Goal: Task Accomplishment & Management: Use online tool/utility

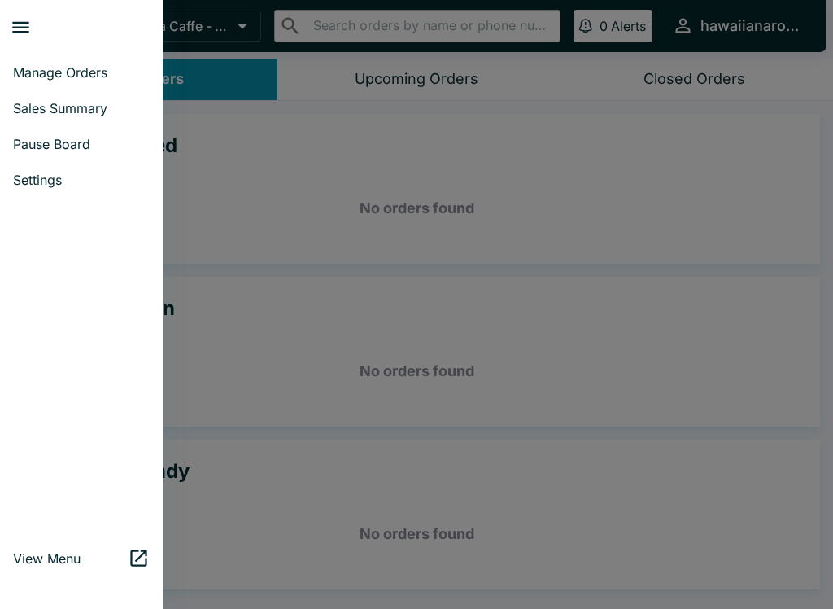
scroll to position [2, 0]
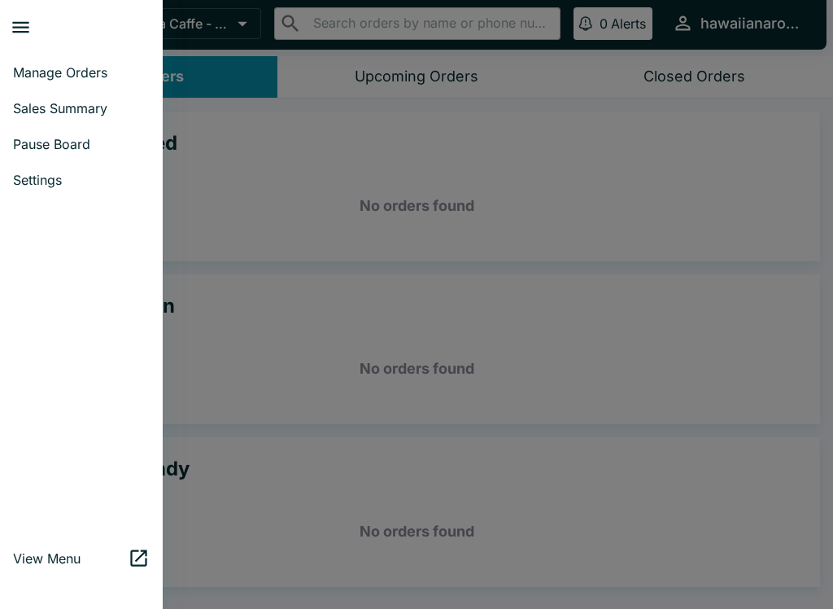
click at [67, 63] on link "Manage Orders" at bounding box center [81, 73] width 163 height 36
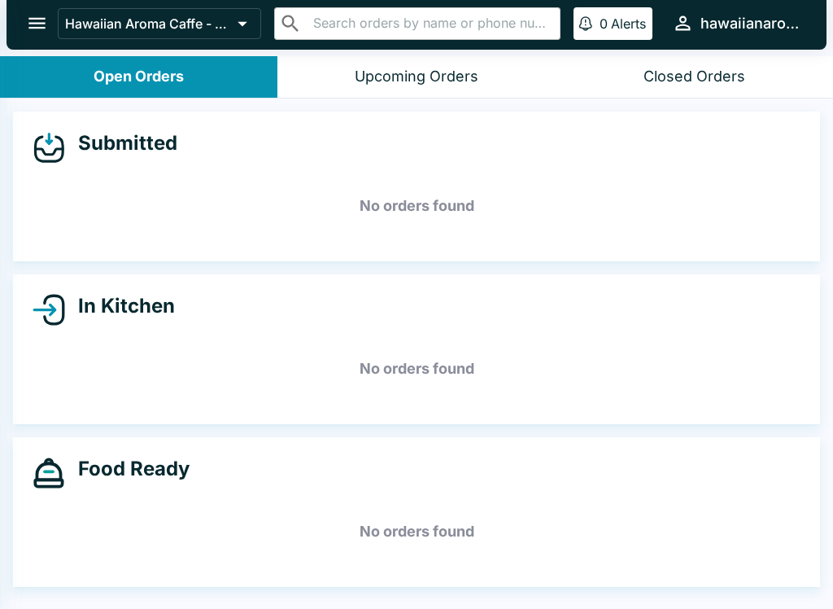
scroll to position [0, 0]
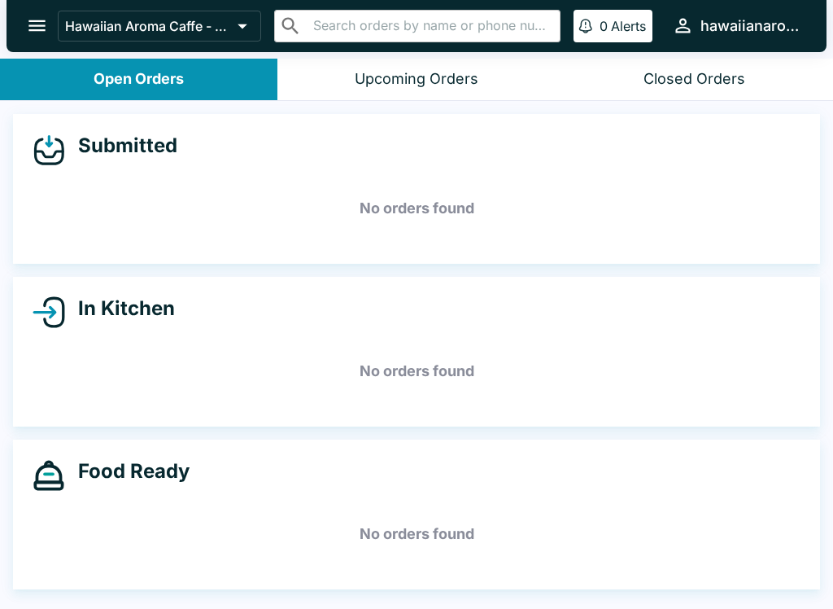
click at [19, 26] on button "open drawer" at bounding box center [37, 26] width 42 height 42
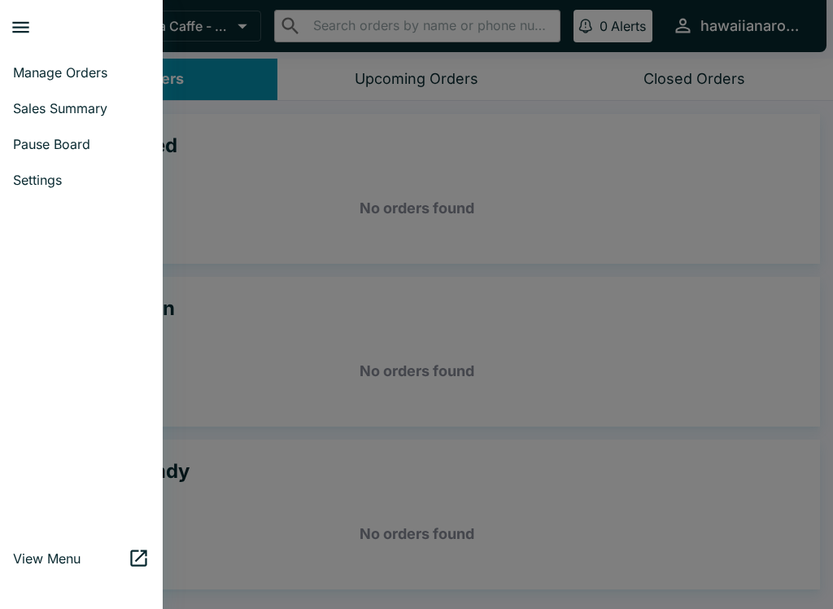
click at [63, 108] on span "Sales Summary" at bounding box center [81, 108] width 137 height 16
select select "03:00"
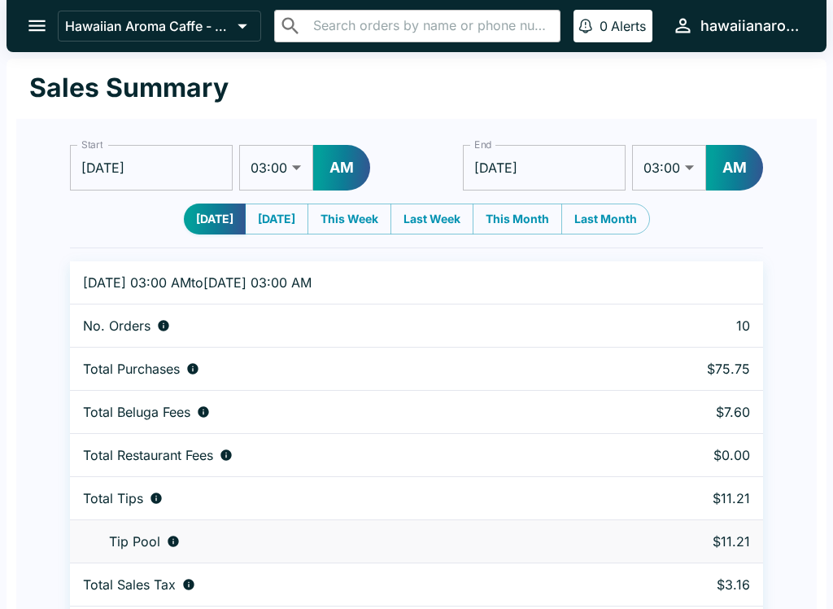
click at [273, 164] on select "01:00 01:30 02:00 02:30 03:00 03:30 04:00 04:30 05:00 05:30 06:00 06:30 07:00 0…" at bounding box center [276, 168] width 74 height 46
select select "01:00"
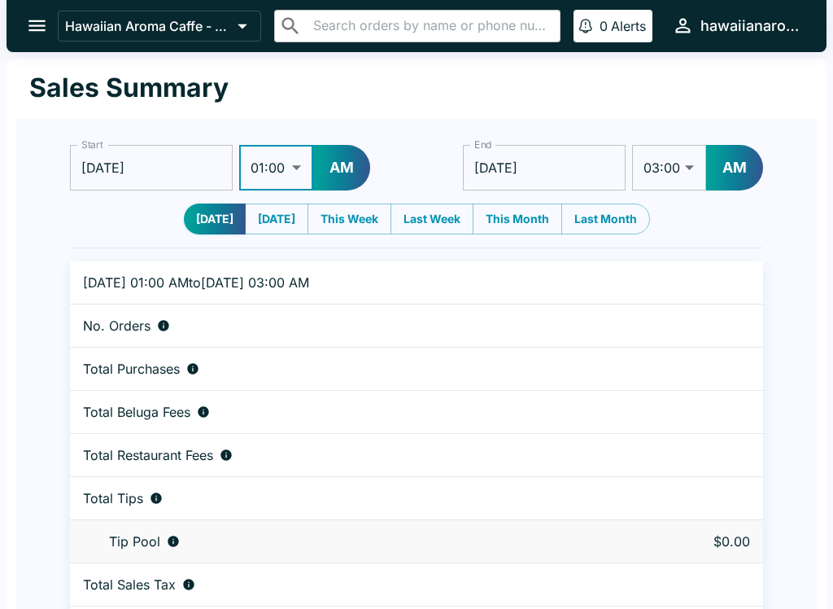
click at [339, 166] on button "AM" at bounding box center [341, 168] width 57 height 46
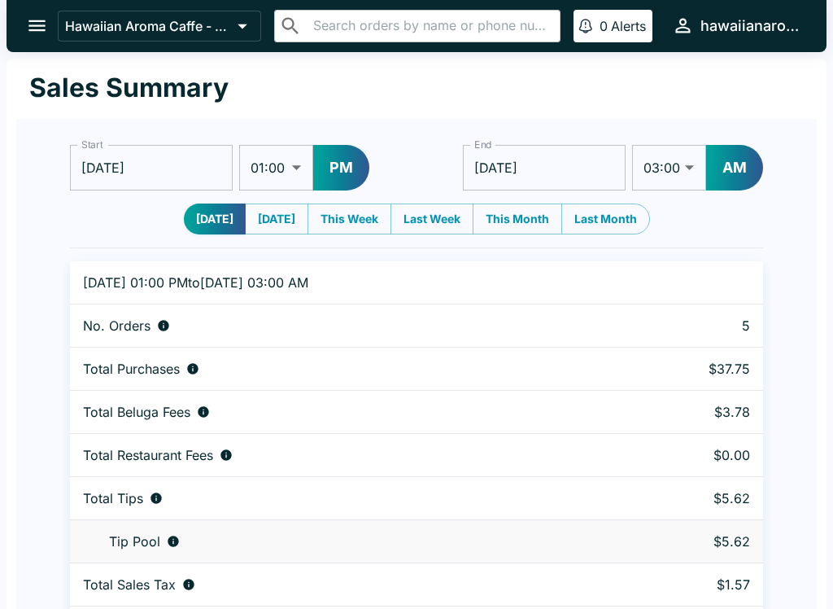
click at [688, 169] on select "01:00 01:30 02:00 02:30 03:00 03:30 04:00 04:30 05:00 05:30 06:00 06:30 07:00 0…" at bounding box center [669, 168] width 74 height 46
select select "09:00"
click at [732, 170] on button "AM" at bounding box center [734, 168] width 57 height 46
click at [569, 168] on input "[DATE]" at bounding box center [545, 168] width 163 height 46
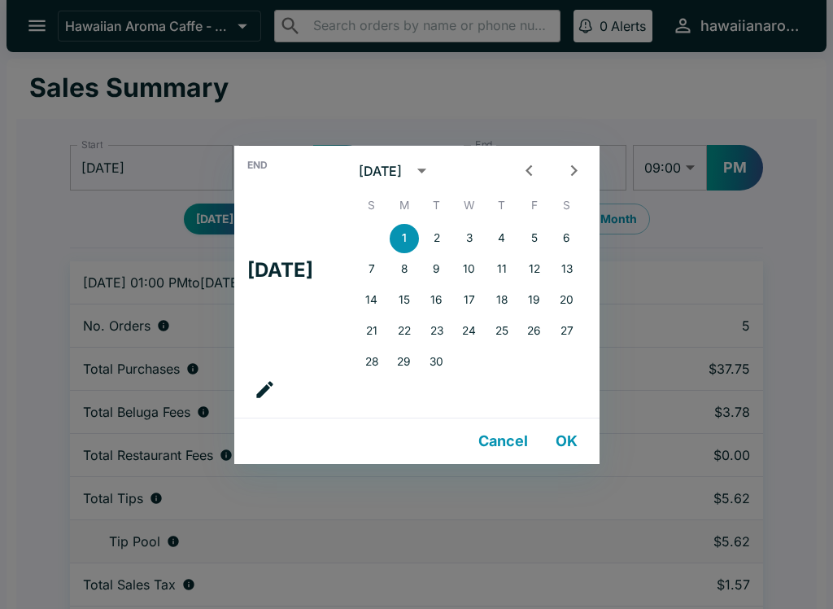
click at [530, 173] on button "Previous month" at bounding box center [529, 170] width 30 height 30
click at [387, 395] on button "31" at bounding box center [371, 392] width 29 height 29
type input "[DATE]"
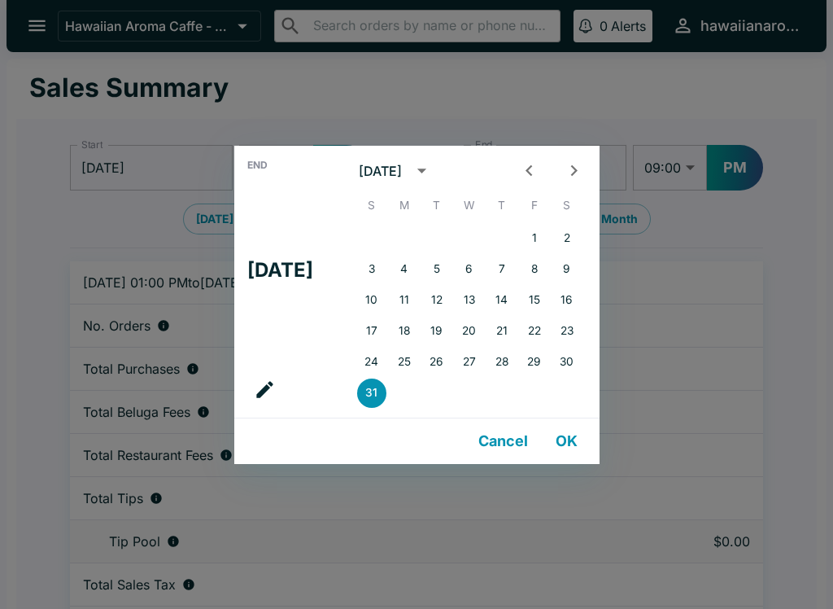
click at [574, 443] on button "OK" at bounding box center [567, 441] width 52 height 33
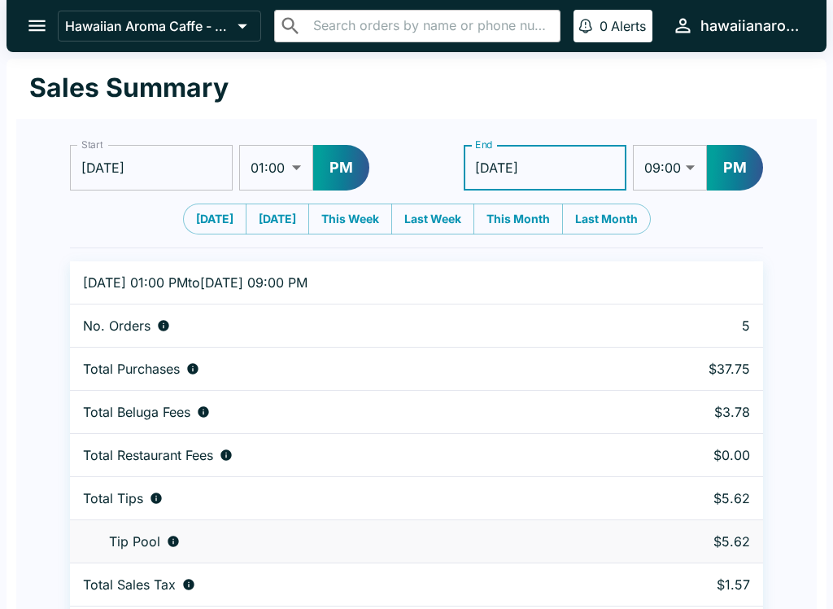
scroll to position [50, 0]
